Goal: Task Accomplishment & Management: Use online tool/utility

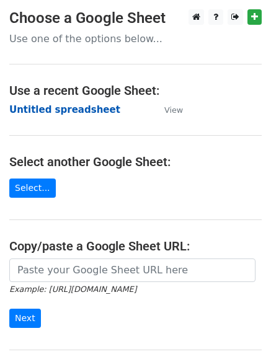
click at [46, 107] on strong "Untitled spreadsheet" at bounding box center [64, 109] width 111 height 11
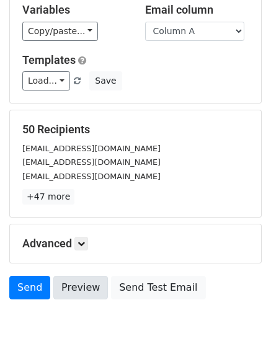
scroll to position [120, 0]
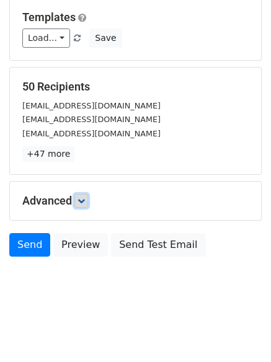
click at [84, 202] on icon at bounding box center [81, 200] width 7 height 7
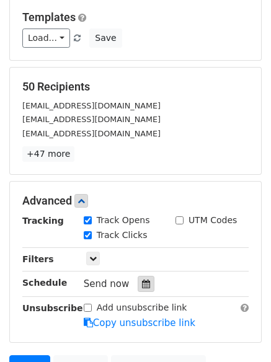
click at [138, 288] on div at bounding box center [146, 284] width 17 height 16
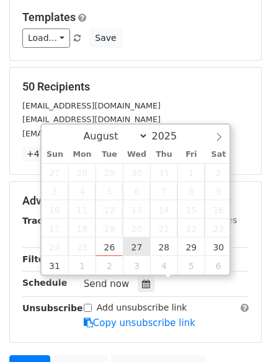
type input "2025-08-27 12:00"
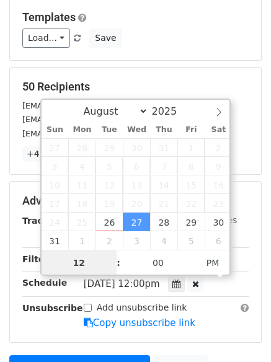
scroll to position [1, 0]
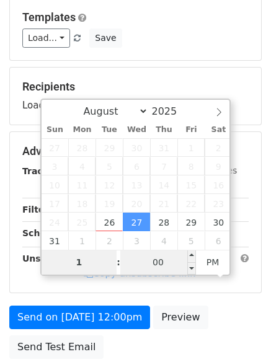
type input "1"
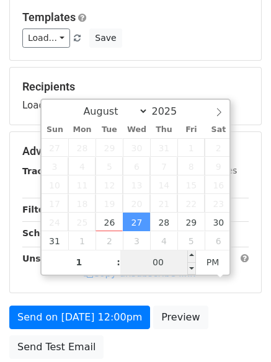
type input "2025-08-27 13:00"
type input "01"
click at [167, 266] on input "00" at bounding box center [158, 262] width 76 height 25
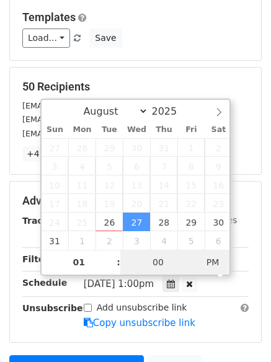
type input "2025-08-27 01:00"
click at [210, 264] on span "PM" at bounding box center [213, 262] width 34 height 25
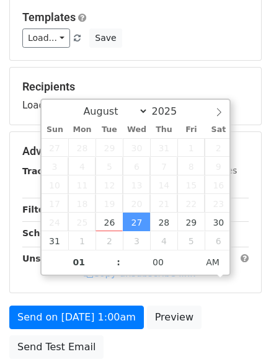
click at [171, 333] on div "Send on Aug 27 at 1:00am Preview Send Test Email" at bounding box center [135, 336] width 271 height 60
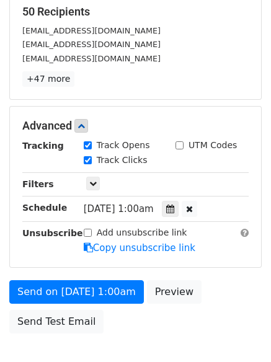
scroll to position [221, 0]
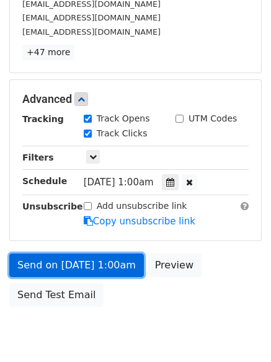
click at [118, 265] on link "Send on Aug 27 at 1:00am" at bounding box center [76, 266] width 135 height 24
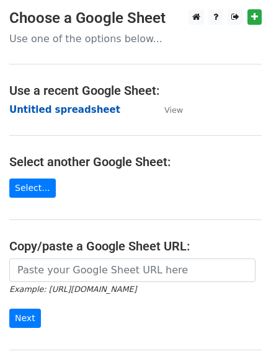
click at [89, 107] on strong "Untitled spreadsheet" at bounding box center [64, 109] width 111 height 11
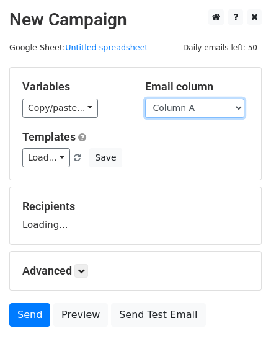
click at [206, 110] on select "Column A Column B Column C Column D Column E Column F" at bounding box center [194, 108] width 99 height 19
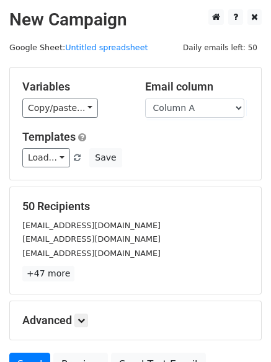
click at [207, 140] on h5 "Templates" at bounding box center [135, 137] width 226 height 14
click at [213, 113] on select "Column A Column B Column C Column D Column E Column F" at bounding box center [194, 108] width 99 height 19
select select "Column B"
click at [145, 99] on select "Column A Column B Column C Column D Column E Column F" at bounding box center [194, 108] width 99 height 19
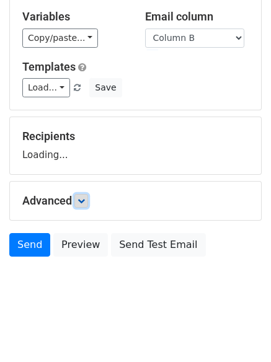
click at [88, 199] on link at bounding box center [81, 201] width 14 height 14
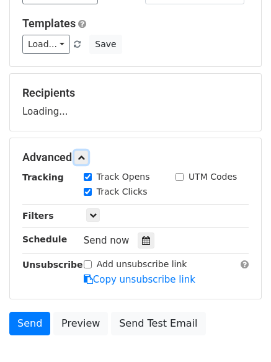
scroll to position [167, 0]
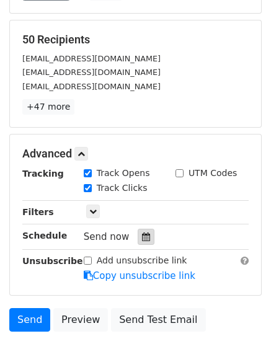
click at [140, 230] on div at bounding box center [146, 237] width 17 height 16
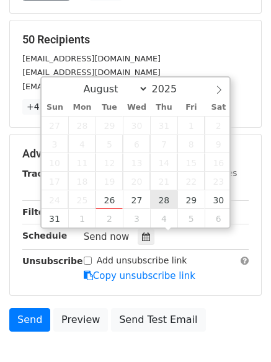
type input "2025-08-28 12:00"
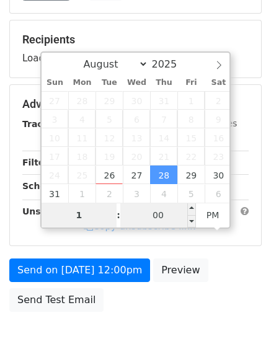
type input "1"
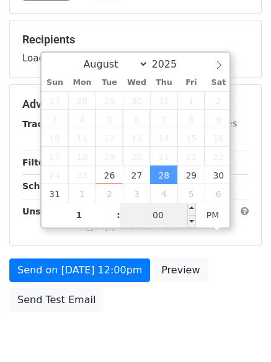
type input "2025-08-28 13:00"
type input "01"
click at [159, 213] on input "00" at bounding box center [158, 215] width 76 height 25
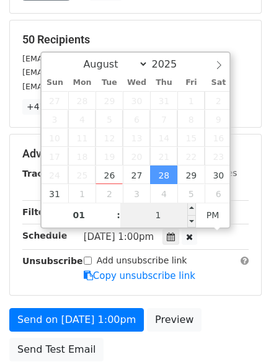
type input "11"
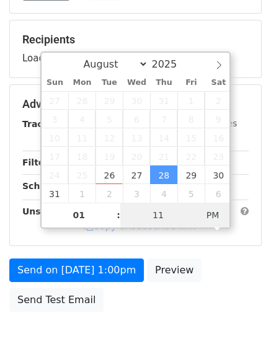
type input "2025-08-28 01:11"
click at [202, 213] on span "PM" at bounding box center [213, 215] width 34 height 25
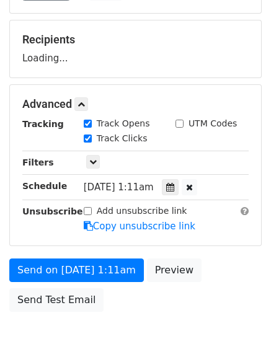
click at [174, 310] on div "Send on Aug 28 at 1:11am Preview Send Test Email" at bounding box center [135, 289] width 271 height 60
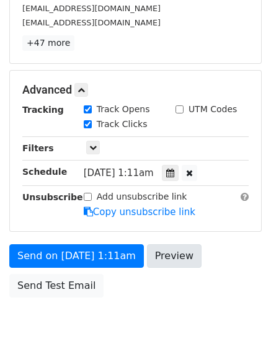
scroll to position [271, 0]
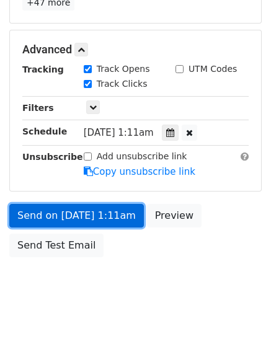
click at [103, 220] on link "Send on Aug 28 at 1:11am" at bounding box center [76, 216] width 135 height 24
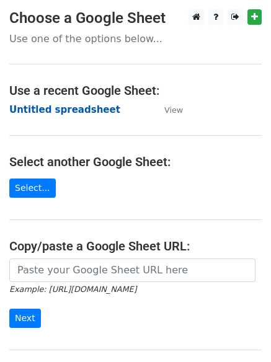
click at [91, 114] on strong "Untitled spreadsheet" at bounding box center [64, 109] width 111 height 11
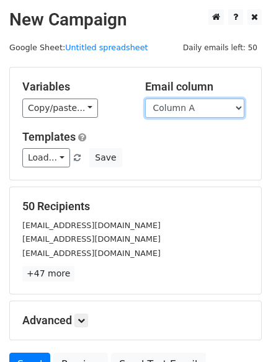
click at [200, 108] on select "Column A Column B Column C Column D Column E Column F" at bounding box center [194, 108] width 99 height 19
select select "Column C"
click at [145, 99] on select "Column A Column B Column C Column D Column E Column F" at bounding box center [194, 108] width 99 height 19
click at [193, 156] on div "Load... No templates saved Save" at bounding box center [135, 157] width 245 height 19
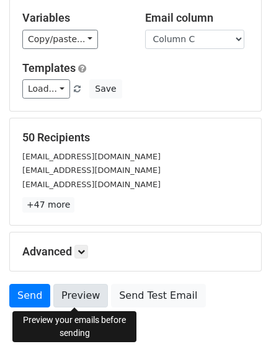
scroll to position [120, 0]
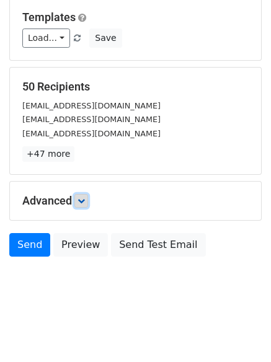
click at [86, 207] on link at bounding box center [81, 201] width 14 height 14
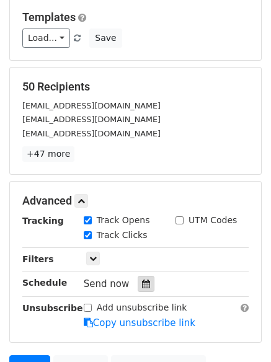
click at [141, 277] on div at bounding box center [146, 284] width 17 height 16
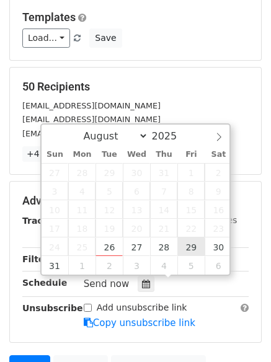
type input "2025-08-29 12:00"
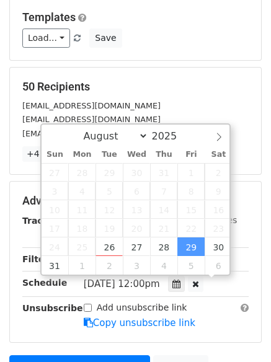
scroll to position [1, 0]
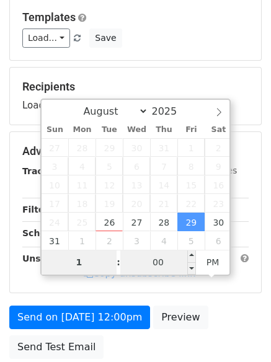
type input "1"
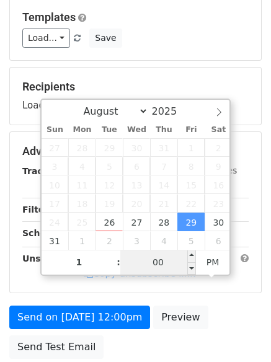
type input "2025-08-29 13:00"
type input "01"
click at [150, 262] on input "00" at bounding box center [158, 262] width 76 height 25
type input "22"
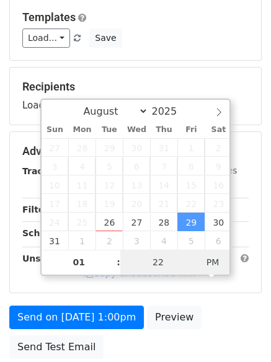
type input "2025-08-29 01:22"
click at [211, 262] on span "PM" at bounding box center [213, 262] width 34 height 25
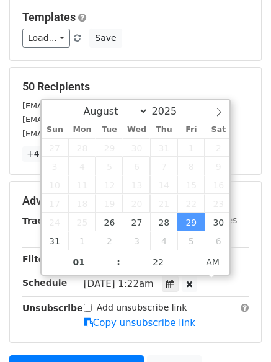
click at [186, 331] on div "Advanced Tracking Track Opens UTM Codes Track Clicks Filters Only include sprea…" at bounding box center [135, 262] width 251 height 161
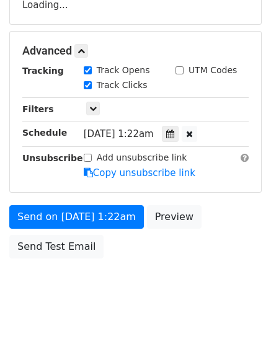
scroll to position [221, 0]
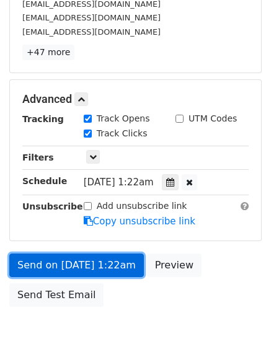
click at [117, 269] on link "Send on Aug 29 at 1:22am" at bounding box center [76, 266] width 135 height 24
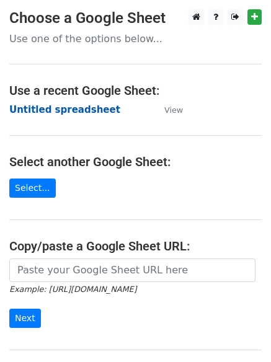
click at [91, 115] on strong "Untitled spreadsheet" at bounding box center [64, 109] width 111 height 11
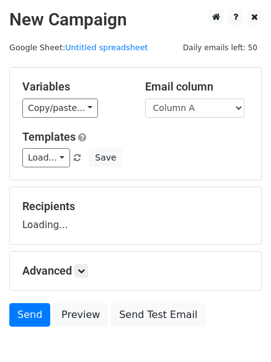
select select "Column D"
click at [145, 99] on select "Column A Column B Column C Column D Column E Column F" at bounding box center [194, 108] width 99 height 19
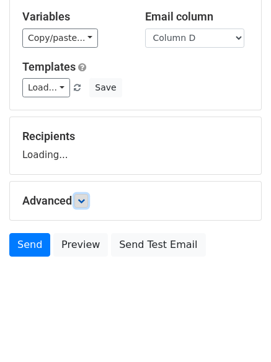
click at [83, 207] on link at bounding box center [81, 201] width 14 height 14
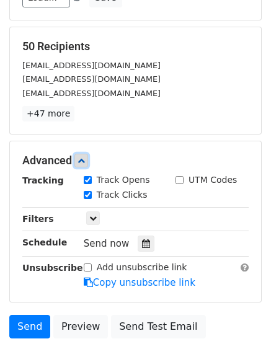
scroll to position [241, 0]
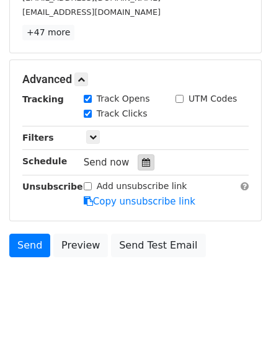
click at [145, 158] on div at bounding box center [146, 162] width 17 height 16
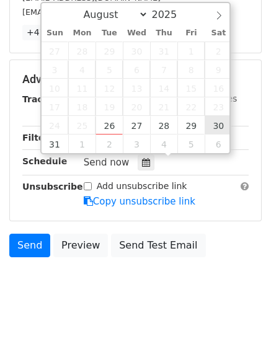
type input "[DATE] 12:00"
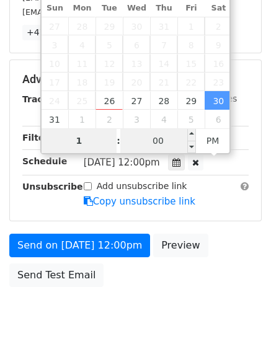
type input "1"
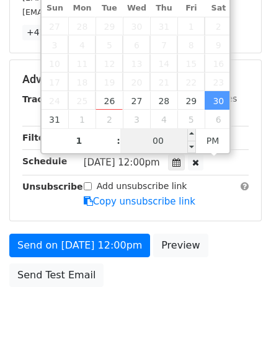
type input "2025-08-30 13:00"
type input "01"
click at [179, 135] on input "00" at bounding box center [158, 140] width 76 height 25
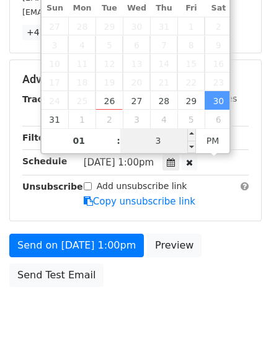
type input "33"
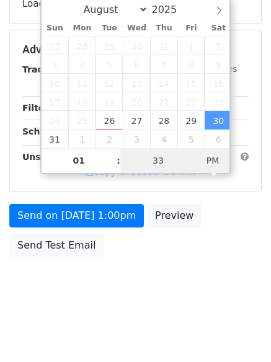
type input "2025-08-30 01:33"
click at [213, 162] on span "AM" at bounding box center [213, 160] width 34 height 25
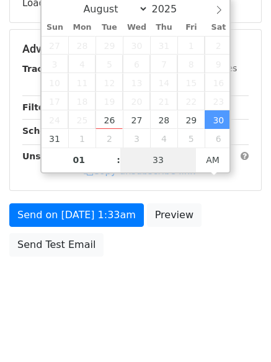
scroll to position [221, 0]
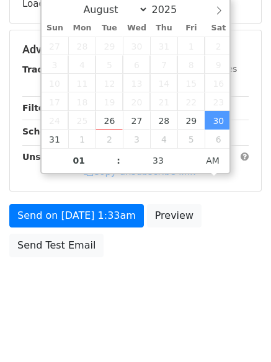
click at [186, 301] on body "New Campaign Daily emails left: 50 Google Sheet: Untitled spreadsheet Variables…" at bounding box center [135, 50] width 271 height 525
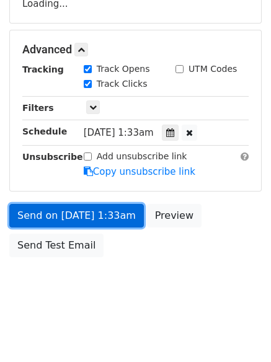
click at [126, 225] on link "Send on Aug 30 at 1:33am" at bounding box center [76, 216] width 135 height 24
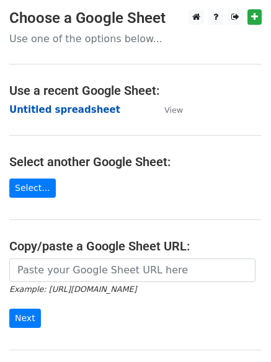
click at [99, 106] on strong "Untitled spreadsheet" at bounding box center [64, 109] width 111 height 11
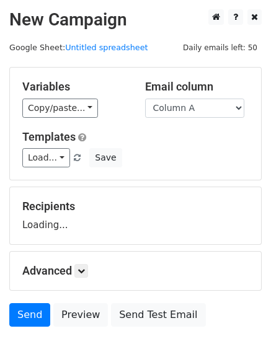
click at [208, 112] on select "Column A Column B Column C Column D Column E Column F" at bounding box center [194, 108] width 99 height 19
click at [145, 99] on select "Column A Column B Column C Column D Column E Column F" at bounding box center [194, 108] width 99 height 19
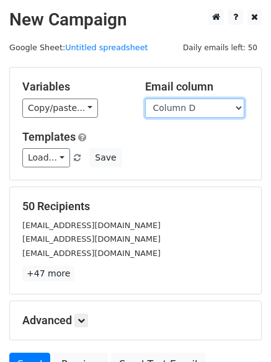
click at [199, 110] on select "Column A Column B Column C Column D Column E Column F" at bounding box center [194, 108] width 99 height 19
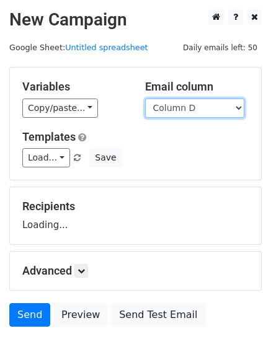
select select "Column E"
click at [145, 99] on select "Column A Column B Column C Column D Column E Column F" at bounding box center [194, 108] width 99 height 19
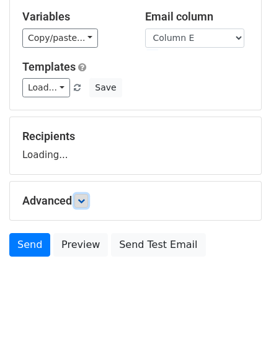
click at [82, 202] on icon at bounding box center [81, 200] width 7 height 7
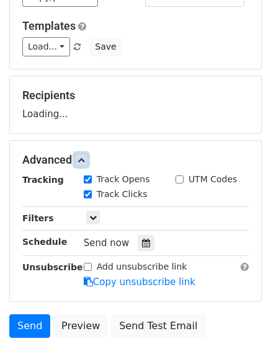
scroll to position [180, 0]
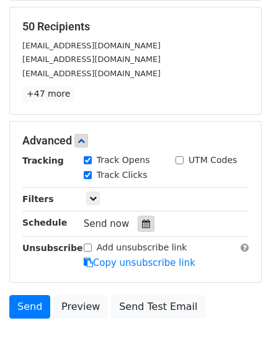
click at [142, 222] on icon at bounding box center [146, 224] width 8 height 9
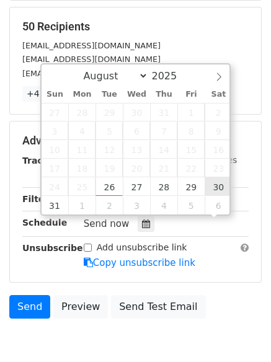
scroll to position [1, 0]
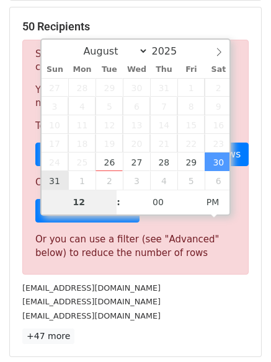
type input "2025-08-31 12:00"
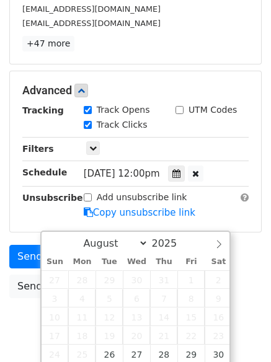
scroll to position [281, 0]
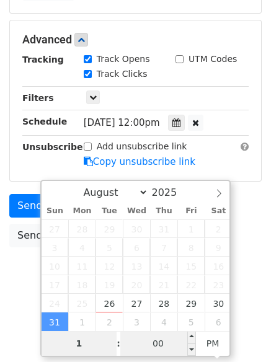
type input "1"
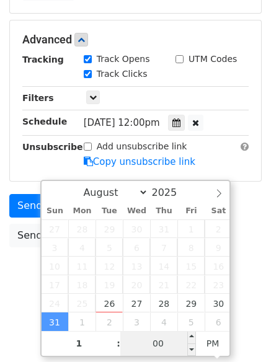
type input "2025-08-31 13:00"
type input "01"
click at [171, 343] on input "00" at bounding box center [158, 343] width 76 height 25
type input "44"
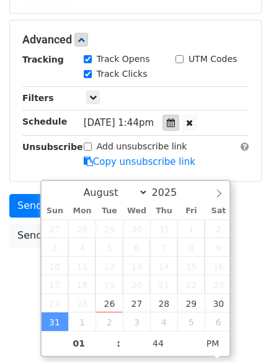
click at [179, 128] on div at bounding box center [171, 123] width 17 height 16
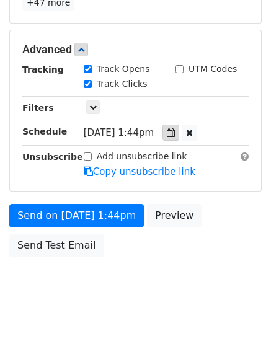
click at [179, 128] on div at bounding box center [171, 133] width 17 height 16
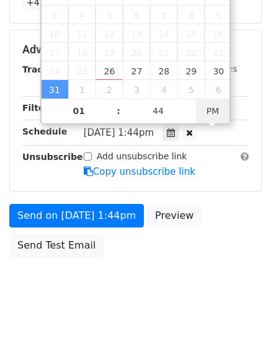
type input "2025-08-31 01:44"
click at [213, 104] on span "PM" at bounding box center [213, 111] width 34 height 25
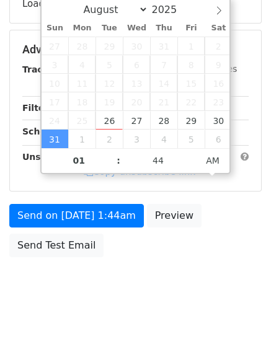
click at [192, 311] on body "New Campaign Daily emails left: 50 Google Sheet: Untitled spreadsheet Variables…" at bounding box center [135, 50] width 271 height 525
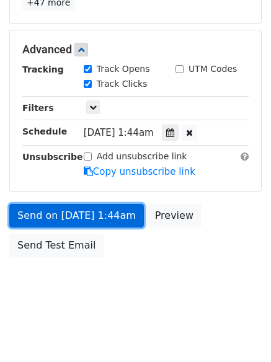
click at [110, 221] on link "Send on Aug 31 at 1:44am" at bounding box center [76, 216] width 135 height 24
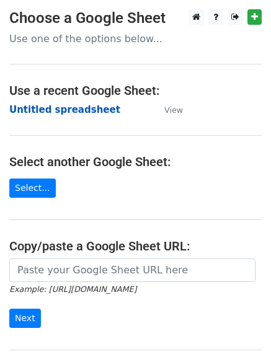
click at [80, 112] on strong "Untitled spreadsheet" at bounding box center [64, 109] width 111 height 11
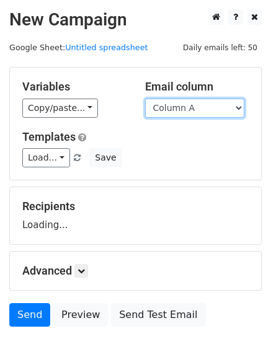
drag, startPoint x: 0, startPoint y: 0, endPoint x: 197, endPoint y: 115, distance: 227.7
click at [197, 115] on select "Column A Column B Column C Column D Column E Column F" at bounding box center [194, 108] width 99 height 19
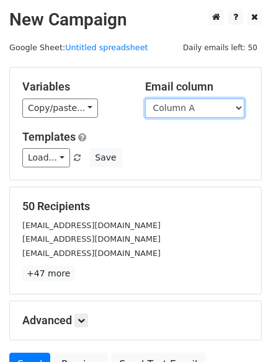
click at [188, 109] on select "Column A Column B Column C Column D Column E Column F" at bounding box center [194, 108] width 99 height 19
select select "Column F"
click at [145, 99] on select "Column A Column B Column C Column D Column E Column F" at bounding box center [194, 108] width 99 height 19
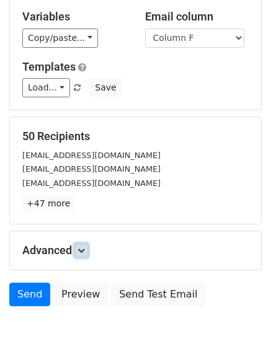
click at [78, 244] on link at bounding box center [81, 251] width 14 height 14
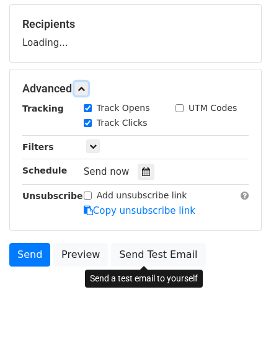
scroll to position [186, 0]
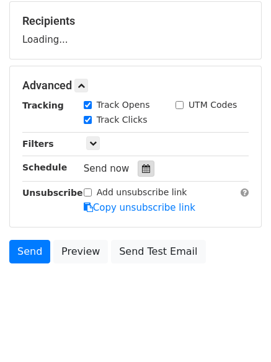
click at [141, 174] on div at bounding box center [146, 169] width 17 height 16
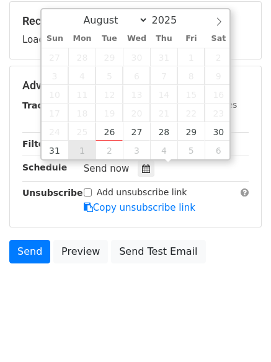
type input "[DATE] 12:00"
select select "8"
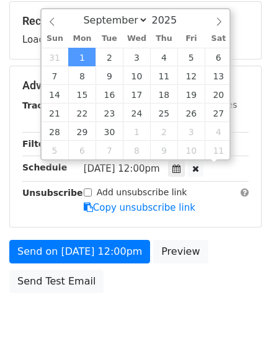
scroll to position [1, 0]
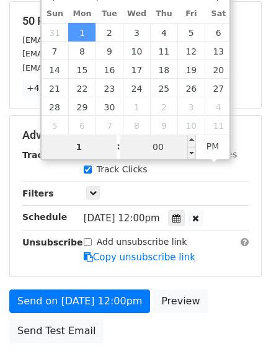
type input "1"
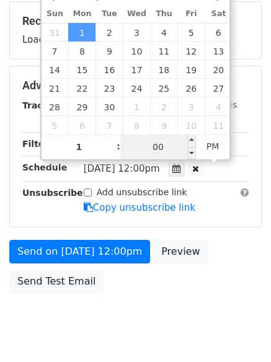
type input "[DATE] 13:00"
type input "01"
click at [181, 145] on input "00" at bounding box center [158, 147] width 76 height 25
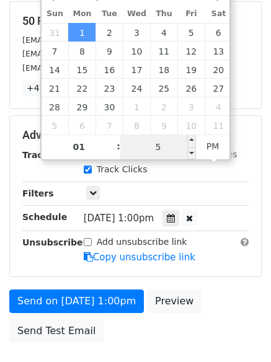
type input "55"
type input "[DATE] 01:55"
click at [218, 148] on span "PM" at bounding box center [213, 146] width 34 height 25
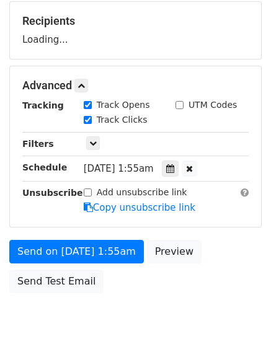
click at [198, 306] on body "New Campaign Daily emails left: 50 Google Sheet: Untitled spreadsheet Variables…" at bounding box center [135, 86] width 271 height 525
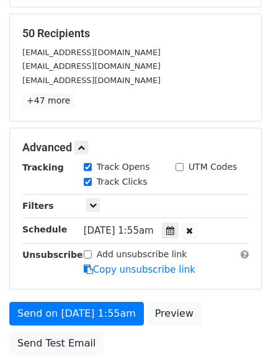
scroll to position [159, 0]
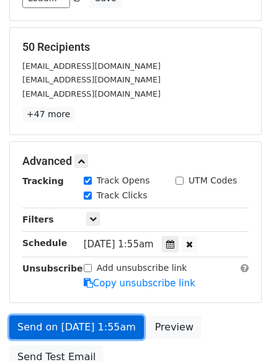
click at [92, 333] on link "Send on [DATE] 1:55am" at bounding box center [76, 328] width 135 height 24
